Goal: Transaction & Acquisition: Subscribe to service/newsletter

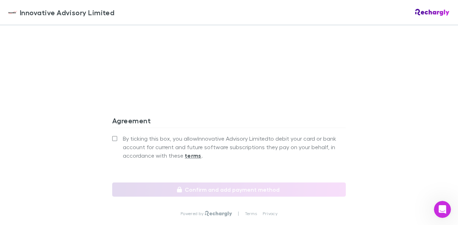
scroll to position [637, 0]
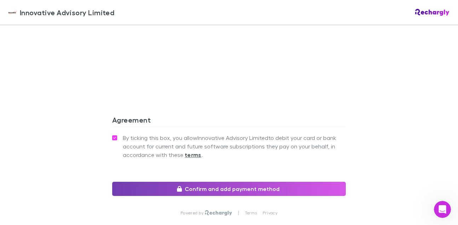
click at [206, 191] on button "Confirm and add payment method" at bounding box center [228, 188] width 233 height 14
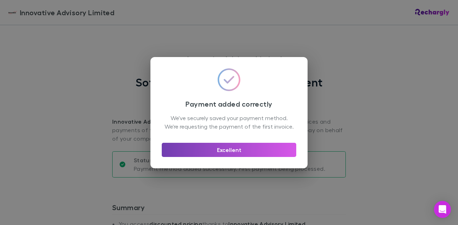
click at [221, 156] on button "Excellent" at bounding box center [229, 150] width 134 height 14
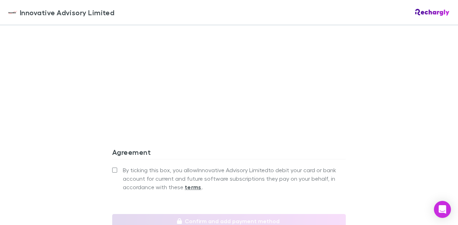
scroll to position [672, 0]
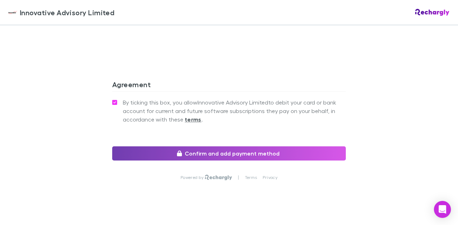
click at [188, 153] on button "Confirm and add payment method" at bounding box center [228, 153] width 233 height 14
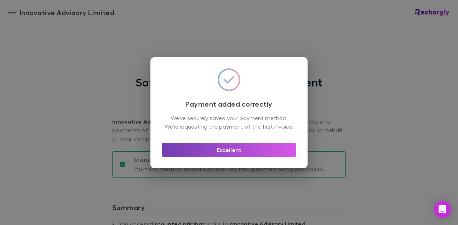
click at [192, 157] on button "Excellent" at bounding box center [229, 150] width 134 height 14
